Goal: Information Seeking & Learning: Check status

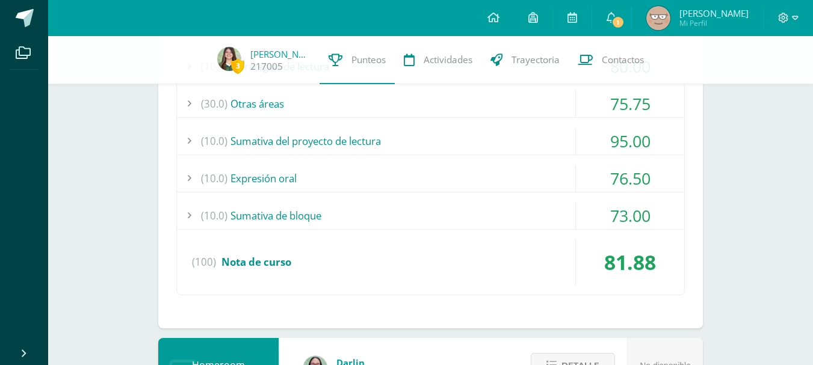
scroll to position [462, 0]
click at [537, 226] on div "(10.0) Sumativa de bloque" at bounding box center [430, 215] width 507 height 27
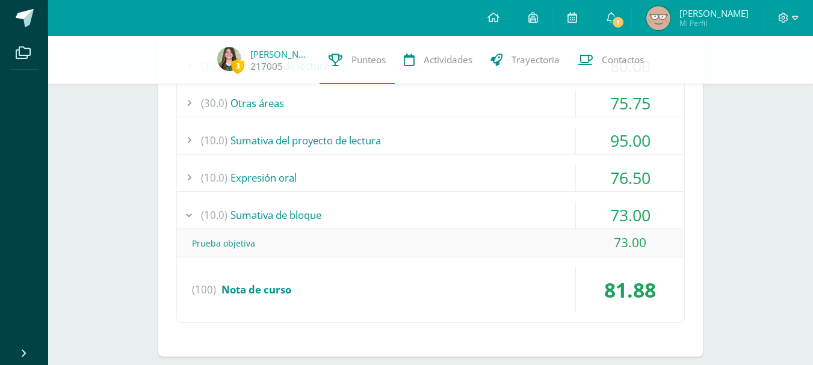
click at [531, 215] on div "(10.0) Sumativa de bloque" at bounding box center [430, 215] width 507 height 27
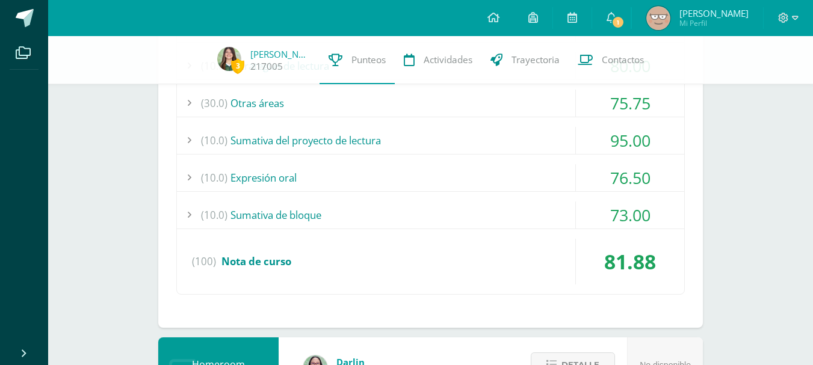
click at [496, 168] on div "(10.0) Expresión oral" at bounding box center [430, 177] width 507 height 27
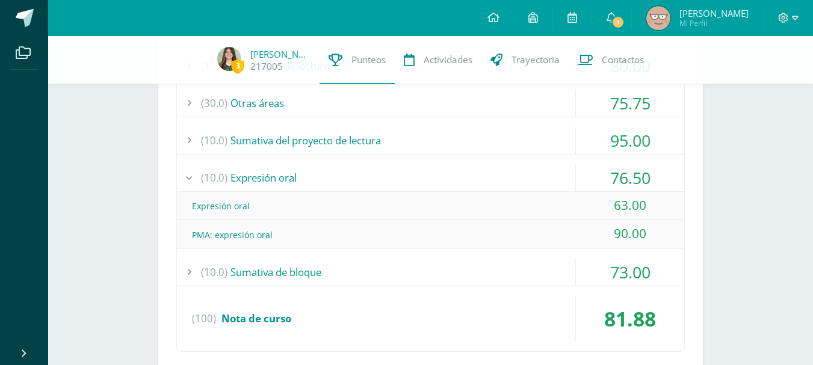
click at [497, 172] on div "(10.0) Expresión oral" at bounding box center [430, 177] width 507 height 27
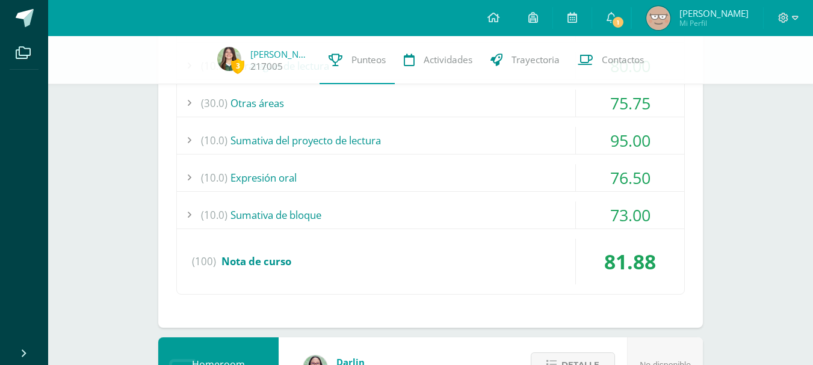
click at [474, 112] on div "(30.0) Otras áreas" at bounding box center [430, 103] width 507 height 27
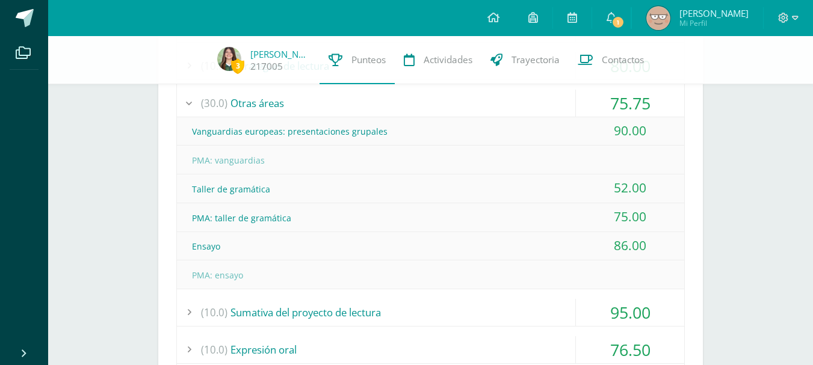
click at [468, 98] on div "(30.0) Otras áreas" at bounding box center [430, 103] width 507 height 27
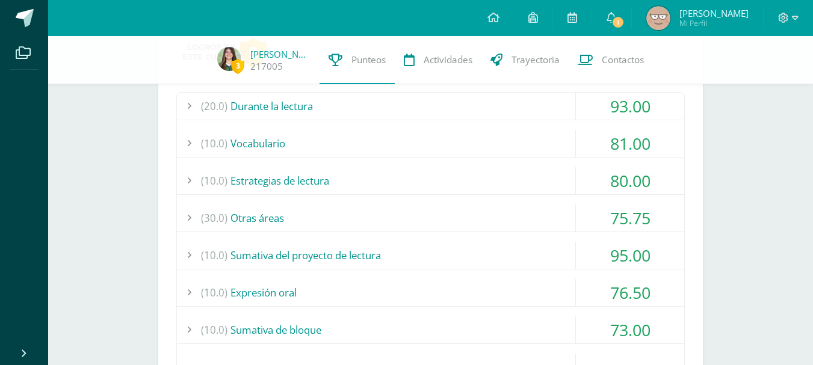
scroll to position [345, 0]
click at [481, 176] on div "(10.0) Estrategias de lectura" at bounding box center [430, 182] width 507 height 27
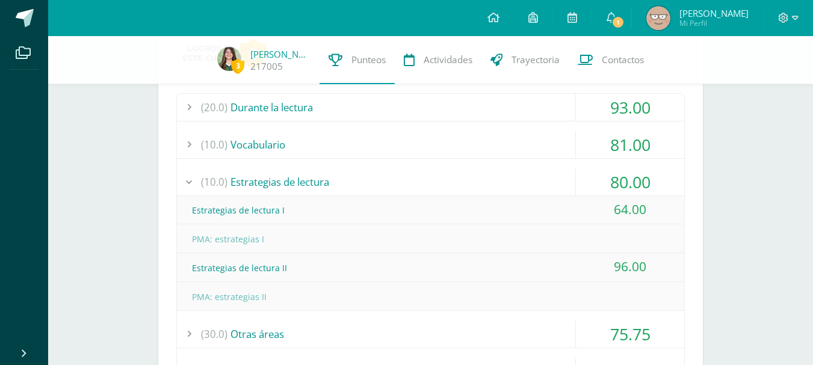
click at [481, 176] on div "(10.0) Estrategias de lectura" at bounding box center [430, 182] width 507 height 27
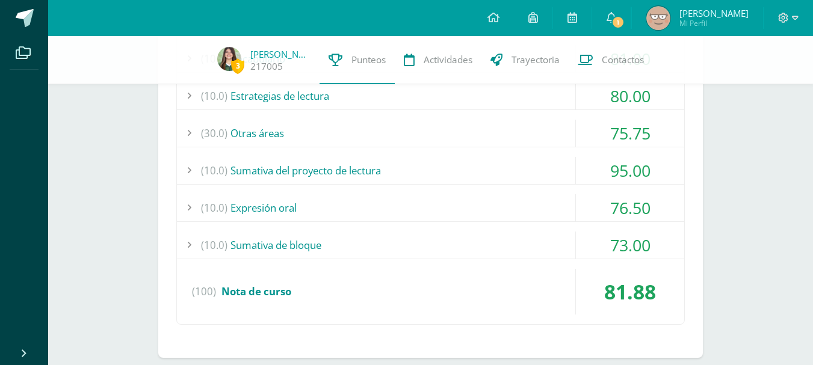
scroll to position [432, 0]
click at [450, 136] on div "(30.0) Otras áreas" at bounding box center [430, 132] width 507 height 27
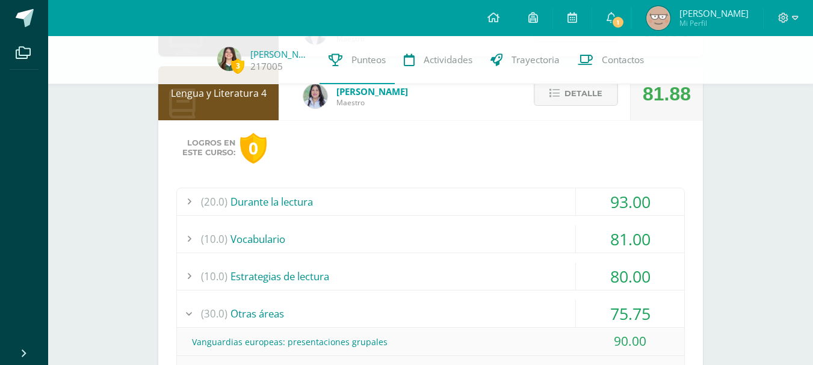
scroll to position [250, 0]
click at [536, 211] on div "(20.0) Durante la lectura" at bounding box center [430, 202] width 507 height 27
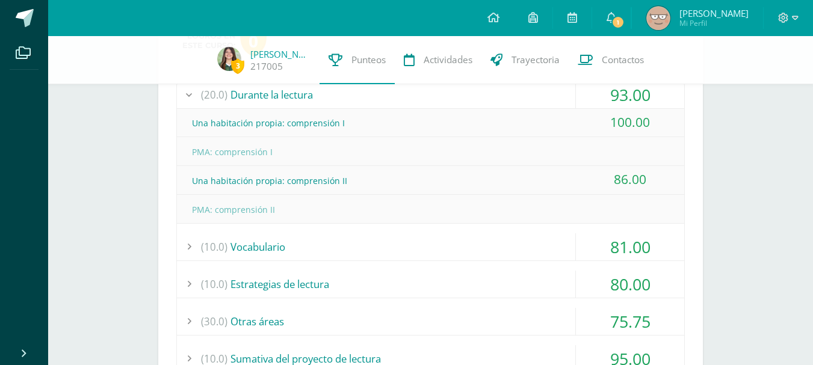
scroll to position [359, 0]
click at [527, 250] on div "(10.0) Vocabulario" at bounding box center [430, 246] width 507 height 27
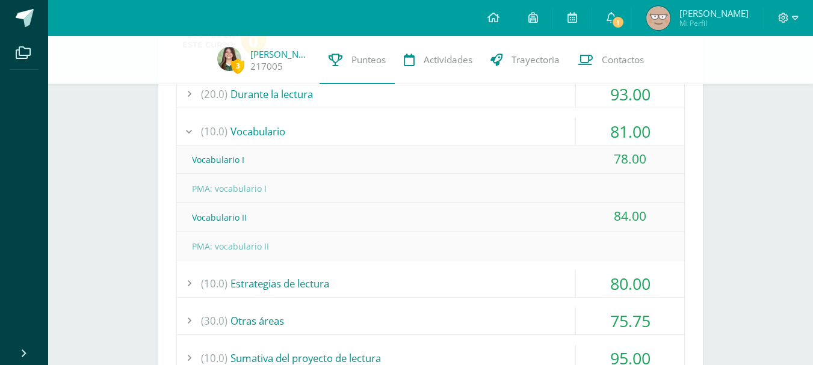
click at [505, 274] on div "(10.0) Estrategias de lectura" at bounding box center [430, 283] width 507 height 27
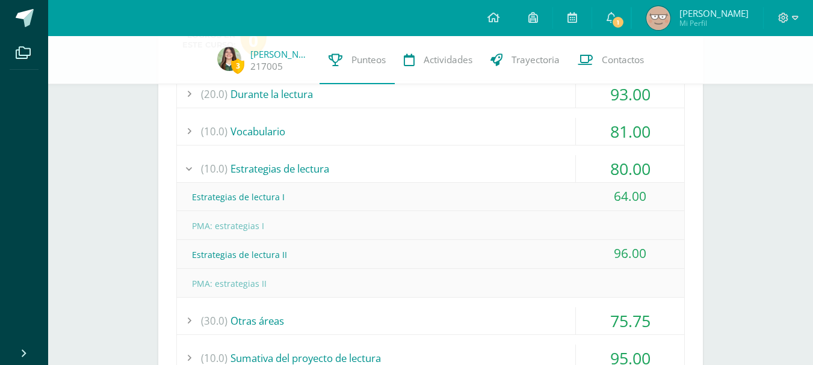
scroll to position [444, 0]
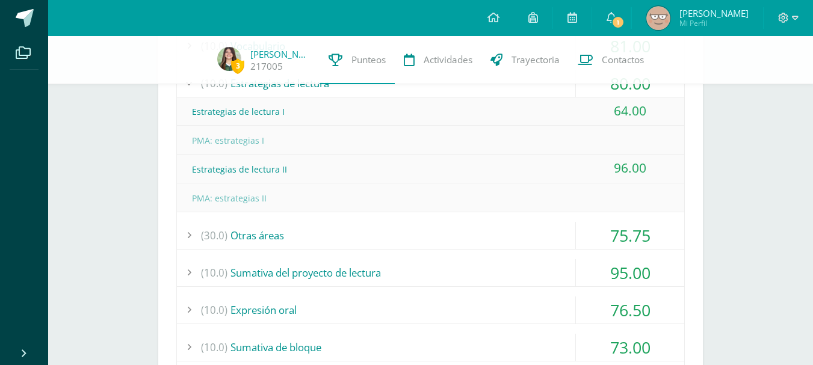
click at [503, 234] on div "(30.0) Otras áreas" at bounding box center [430, 235] width 507 height 27
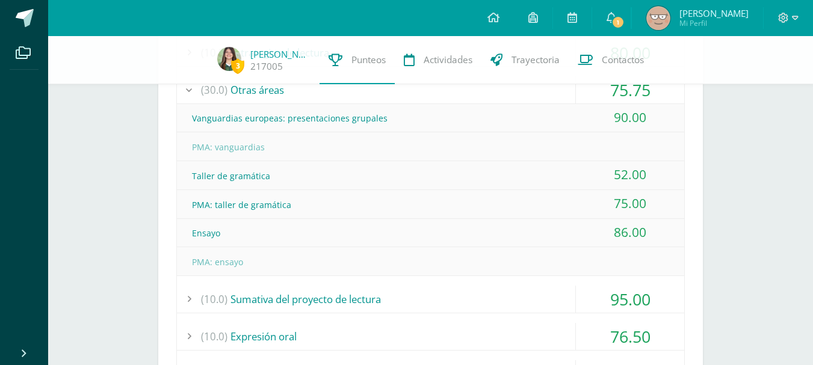
scroll to position [475, 0]
click at [486, 303] on div "(10.0) Sumativa del proyecto de lectura" at bounding box center [430, 298] width 507 height 27
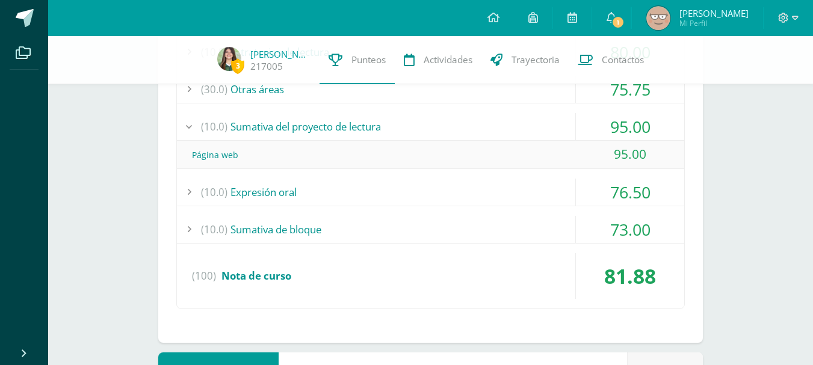
click at [468, 191] on div "(10.0) Expresión oral" at bounding box center [430, 192] width 507 height 27
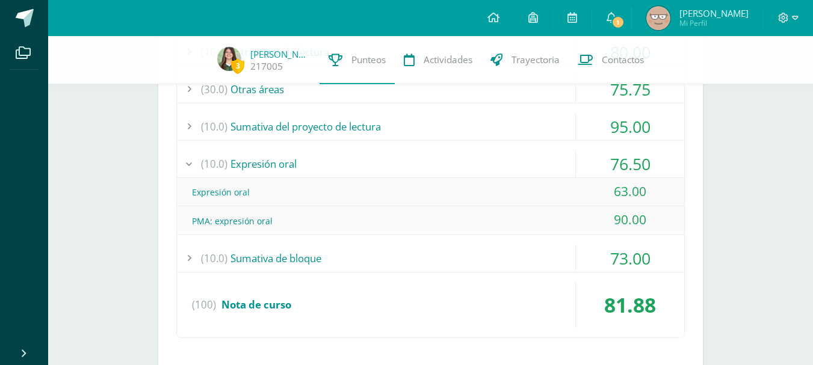
click at [501, 263] on div "(10.0) Sumativa de bloque" at bounding box center [430, 258] width 507 height 27
